Goal: Register for event/course

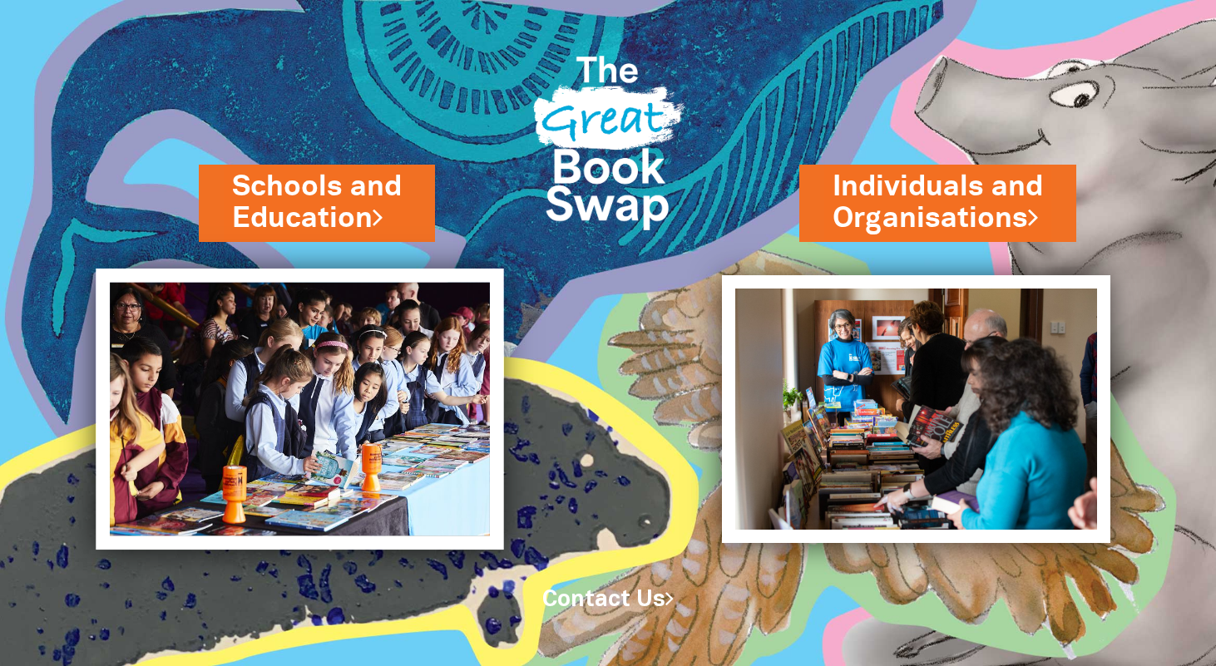
click at [352, 412] on img at bounding box center [299, 409] width 407 height 281
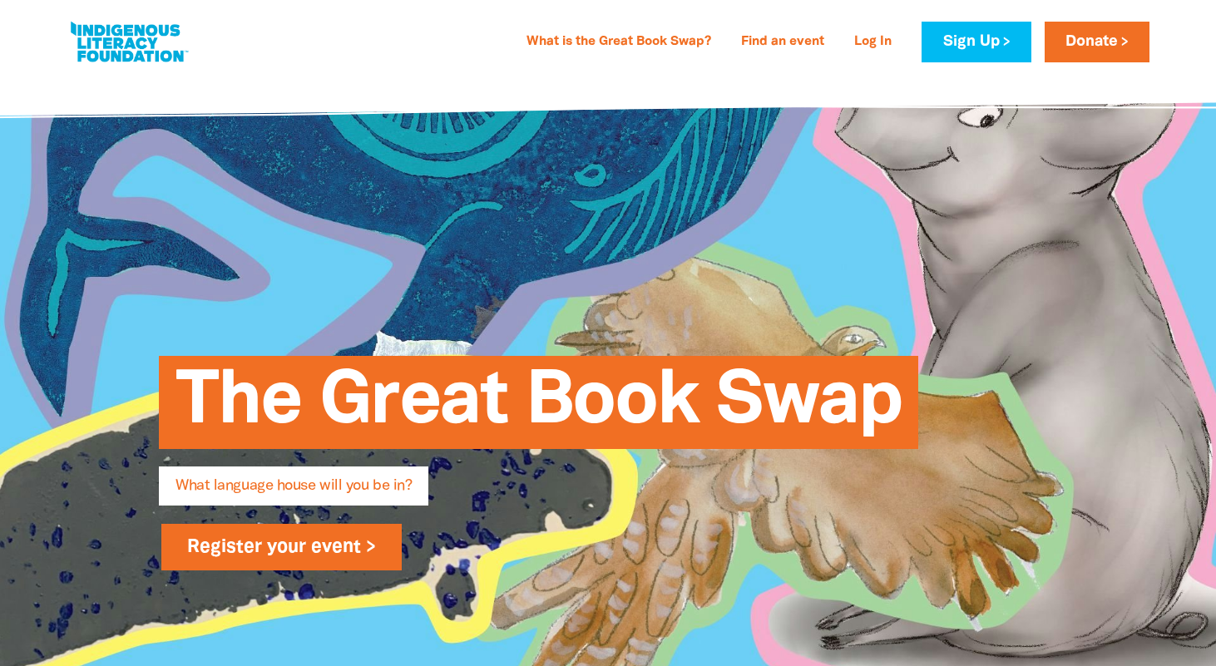
click at [289, 535] on link "Register your event >" at bounding box center [281, 547] width 240 height 47
